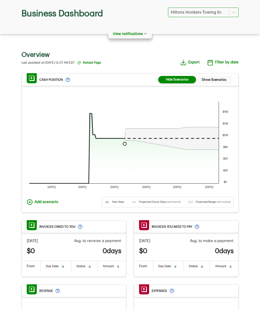
click at [144, 35] on icon "button" at bounding box center [145, 34] width 4 height 4
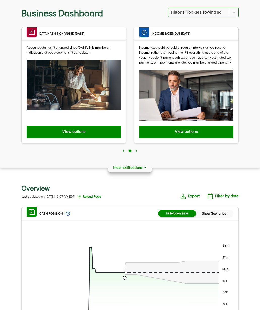
click at [140, 152] on div at bounding box center [129, 152] width 217 height 18
click at [131, 151] on circle "go to page 1" at bounding box center [130, 151] width 3 height 3
click at [95, 131] on button "View actions View actions that may help when data hasn’t changed" at bounding box center [74, 131] width 94 height 13
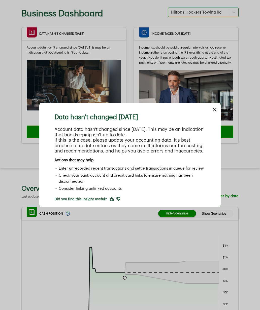
click at [216, 110] on icon "close dialog" at bounding box center [214, 110] width 6 height 6
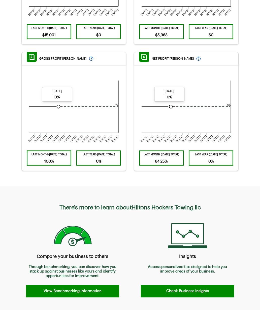
scroll to position [497, 0]
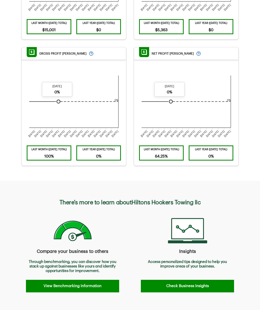
click at [203, 288] on button "Check Business Insights" at bounding box center [187, 286] width 93 height 13
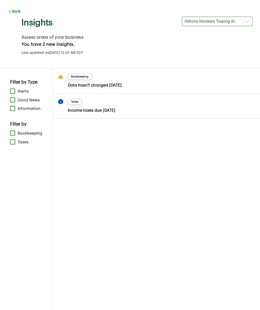
click at [24, 131] on span "Bookkeeping" at bounding box center [30, 134] width 25 height 6
click at [15, 131] on button "Bookkeeping" at bounding box center [12, 133] width 5 height 5
click at [103, 84] on strong "Data hasn't changed [DATE]" at bounding box center [95, 85] width 54 height 4
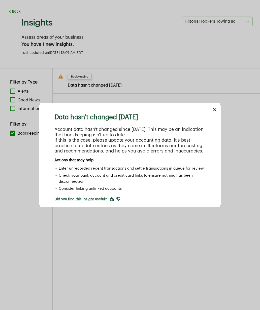
click at [216, 109] on icon "close dialog" at bounding box center [214, 110] width 6 height 6
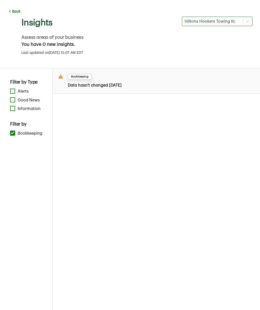
click at [179, 79] on div "Bookkeeping Data hasn't changed [DATE]" at bounding box center [156, 80] width 197 height 15
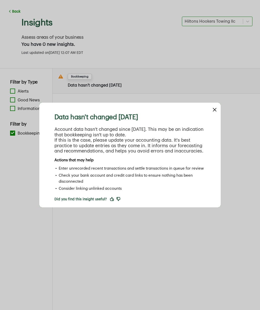
click at [214, 109] on icon "close dialog" at bounding box center [214, 110] width 6 height 6
